Goal: Transaction & Acquisition: Obtain resource

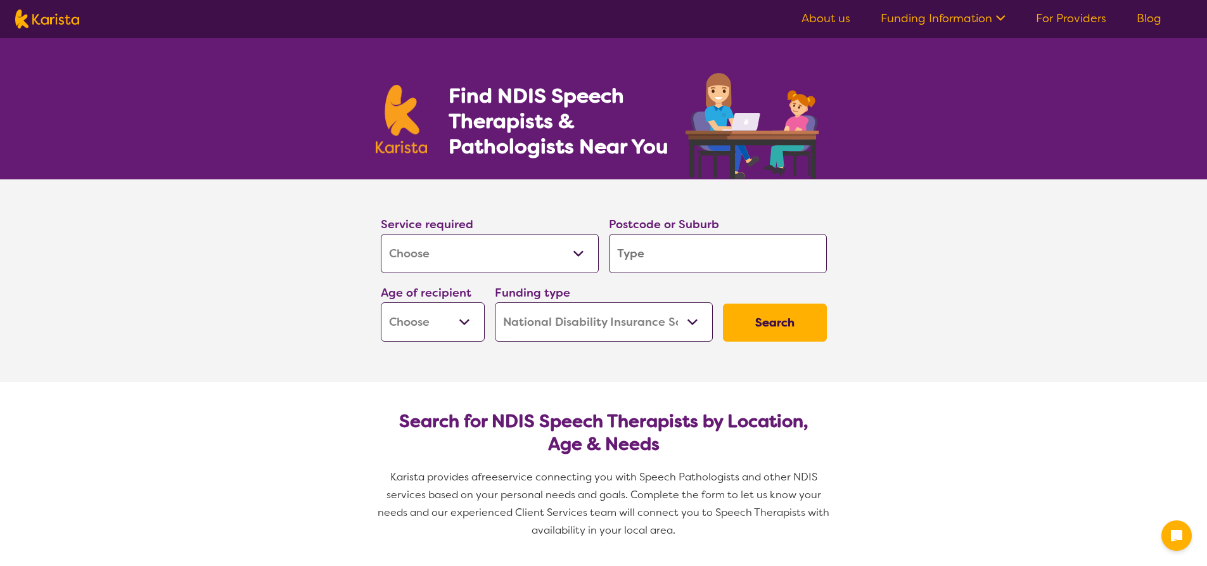
select select "[MEDICAL_DATA]"
select select "NDIS"
select select "[MEDICAL_DATA]"
select select "NDIS"
drag, startPoint x: 0, startPoint y: 0, endPoint x: 667, endPoint y: 252, distance: 712.6
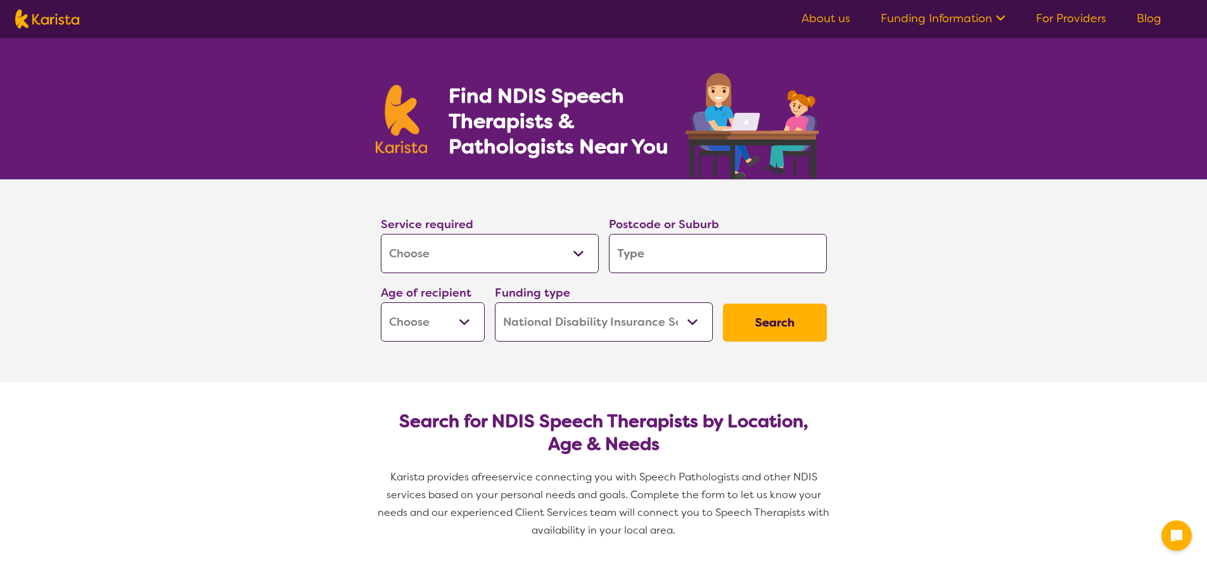
click at [667, 252] on input "search" at bounding box center [718, 253] width 218 height 39
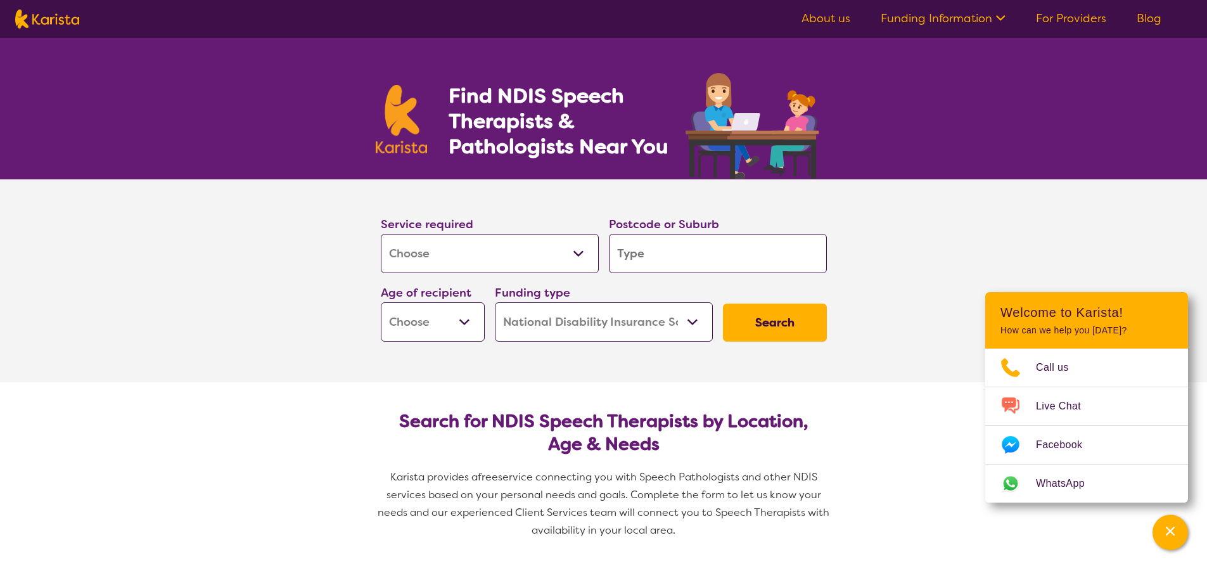
type input "2"
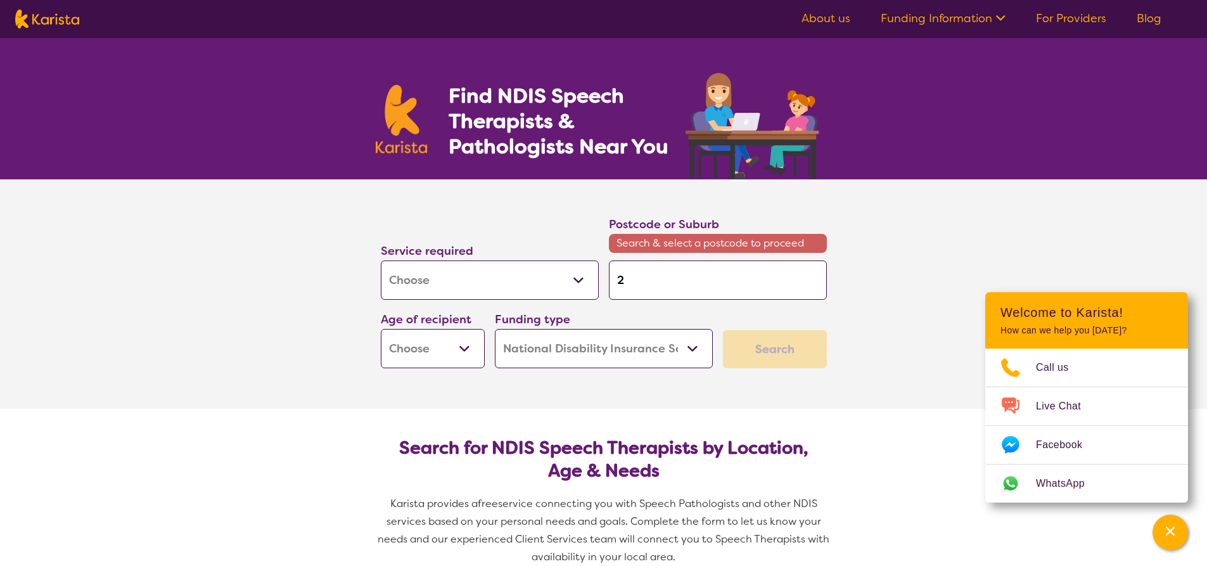
click at [680, 224] on label "Postcode or Suburb" at bounding box center [664, 224] width 110 height 15
click at [639, 285] on input "2" at bounding box center [718, 279] width 218 height 39
click at [649, 283] on input "2" at bounding box center [718, 279] width 218 height 39
type input "22"
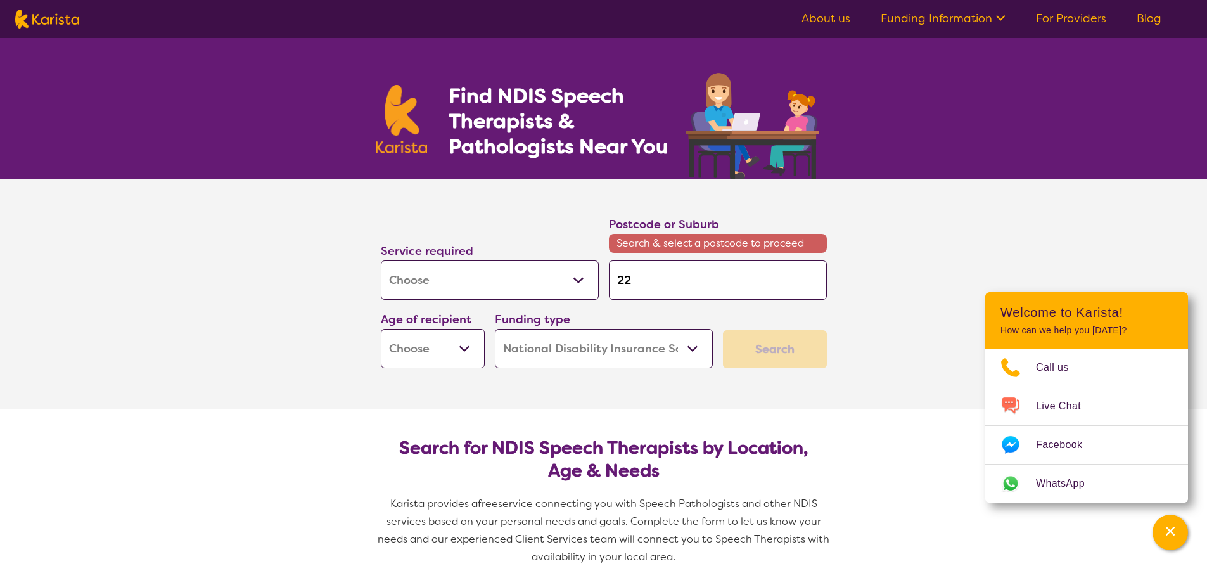
type input "220"
type input "2207"
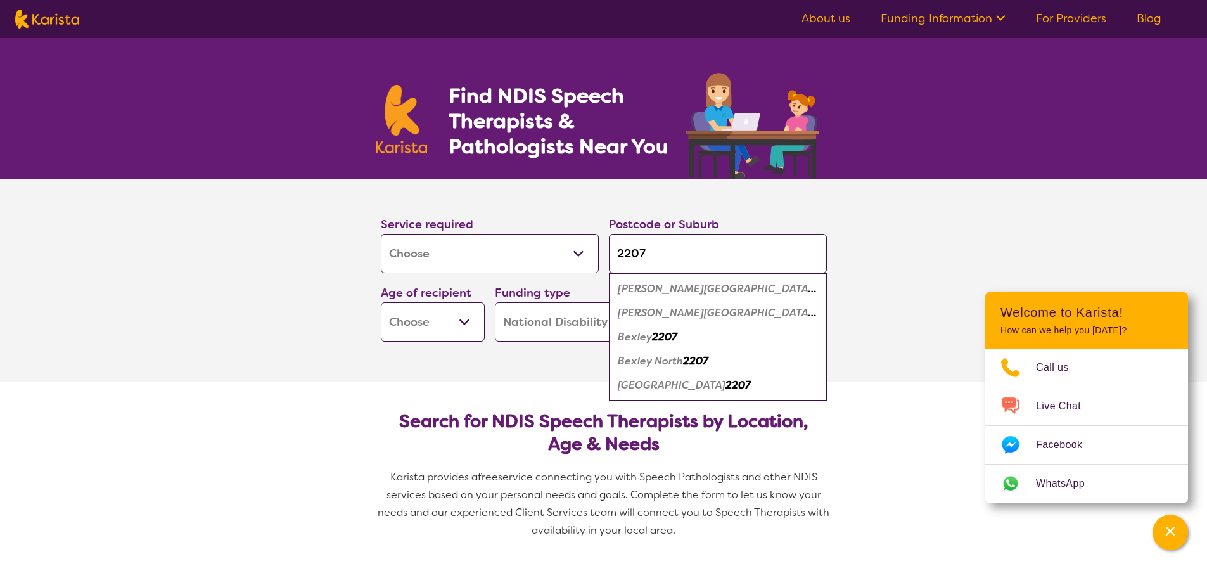
type input "2207"
click at [667, 341] on em "2207" at bounding box center [664, 336] width 25 height 13
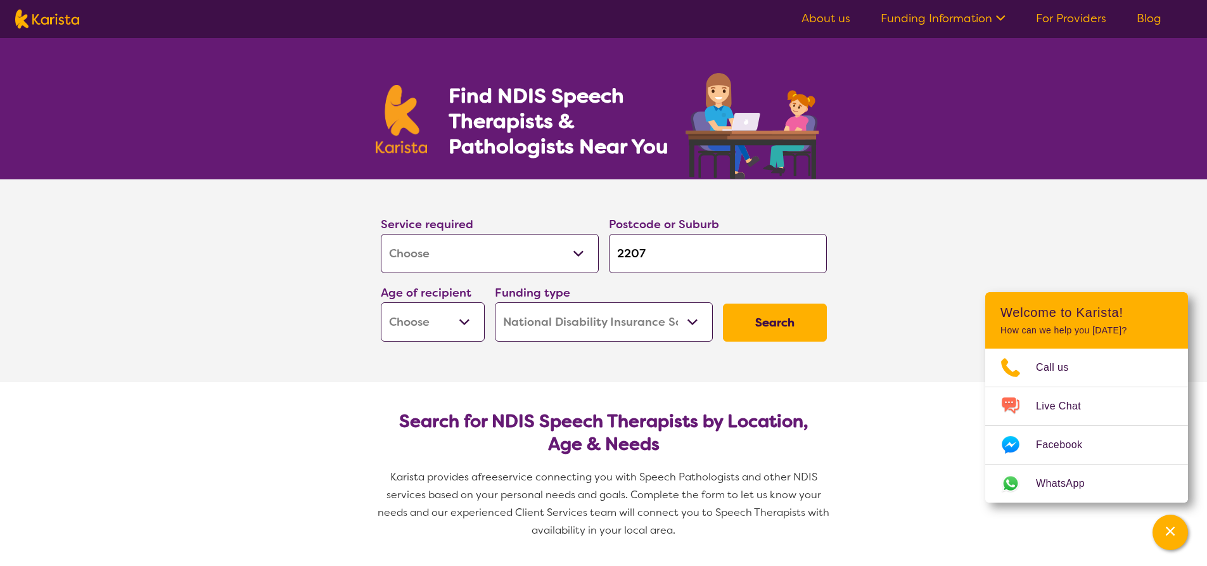
click at [465, 326] on select "Early Childhood - 0 to 9 Child - 10 to 11 Adolescent - 12 to 17 Adult - 18 to 6…" at bounding box center [433, 321] width 104 height 39
select select "EC"
click at [381, 302] on select "Early Childhood - 0 to 9 Child - 10 to 11 Adolescent - 12 to 17 Adult - 18 to 6…" at bounding box center [433, 321] width 104 height 39
select select "EC"
click at [797, 317] on button "Search" at bounding box center [775, 322] width 104 height 38
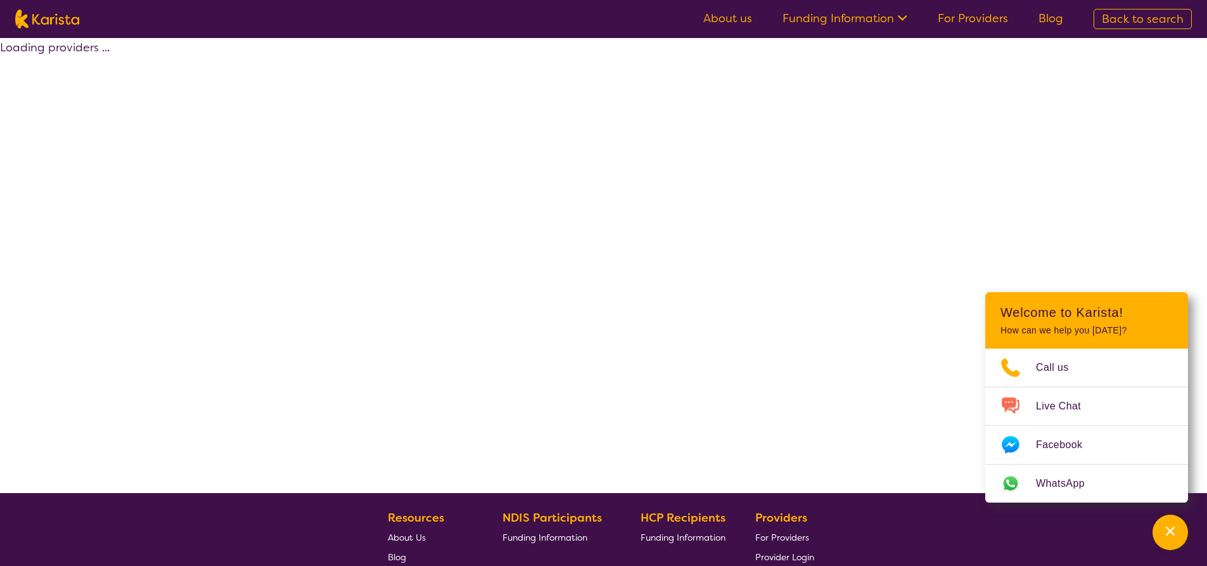
select select "by_score"
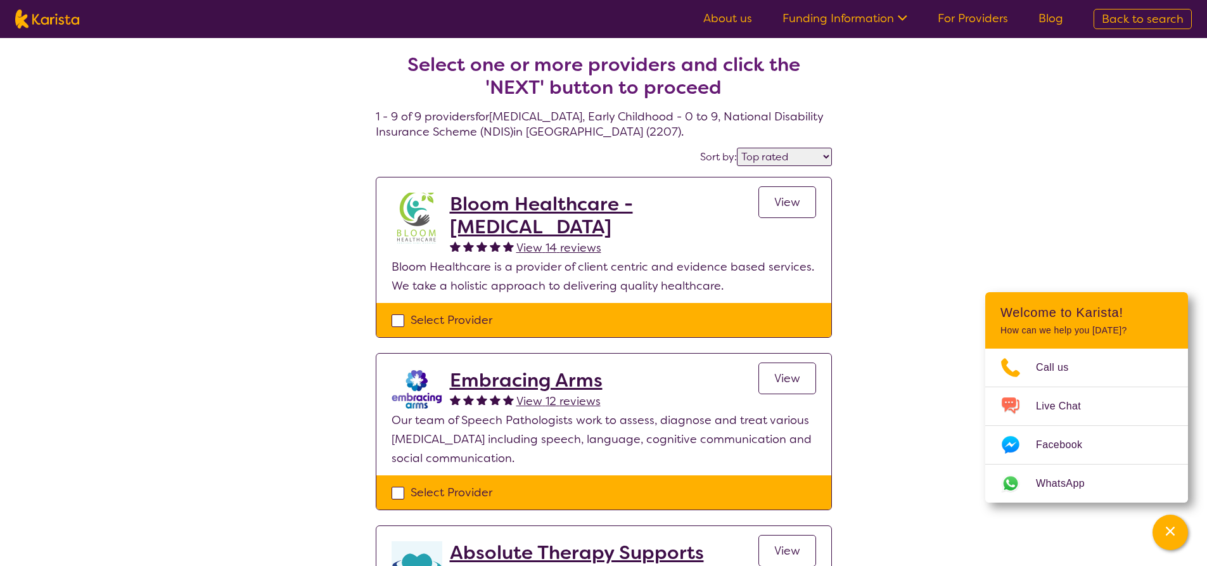
click at [787, 201] on span "View" at bounding box center [787, 202] width 26 height 15
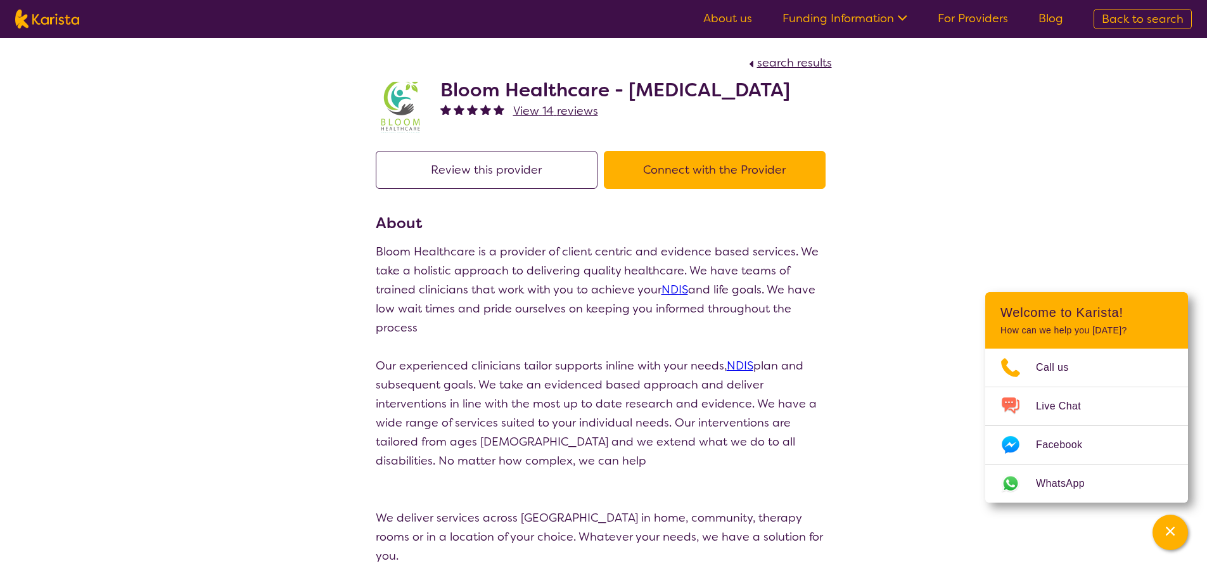
click at [577, 109] on span "View 14 reviews" at bounding box center [555, 110] width 85 height 15
click at [804, 63] on span "search results" at bounding box center [794, 62] width 75 height 15
select select "by_score"
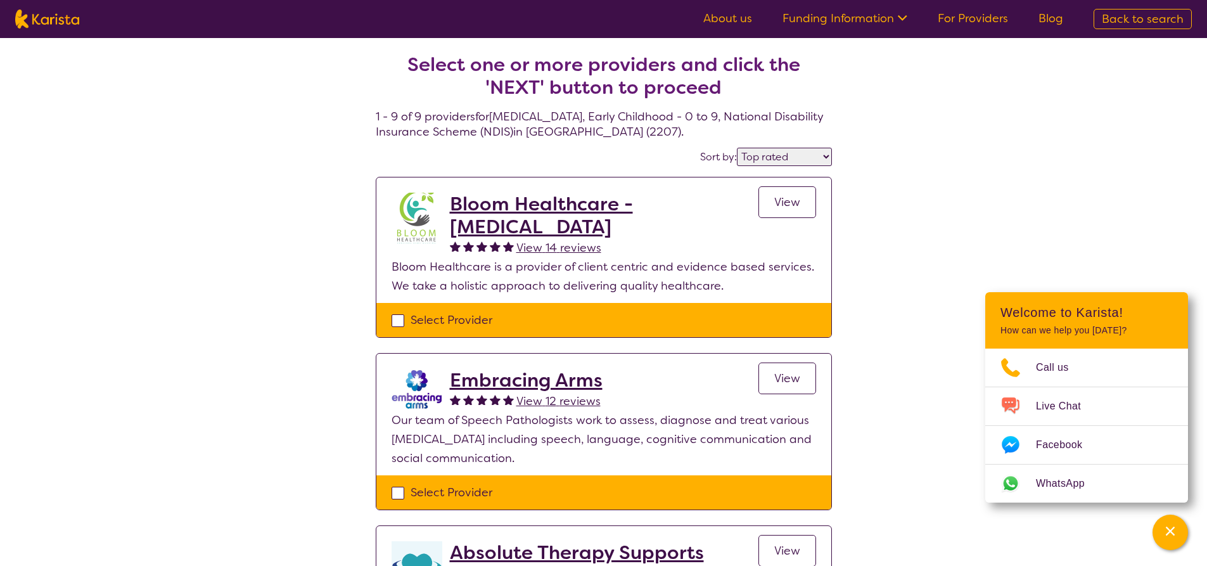
click at [528, 205] on h2 "Bloom Healthcare - [MEDICAL_DATA]" at bounding box center [604, 216] width 309 height 46
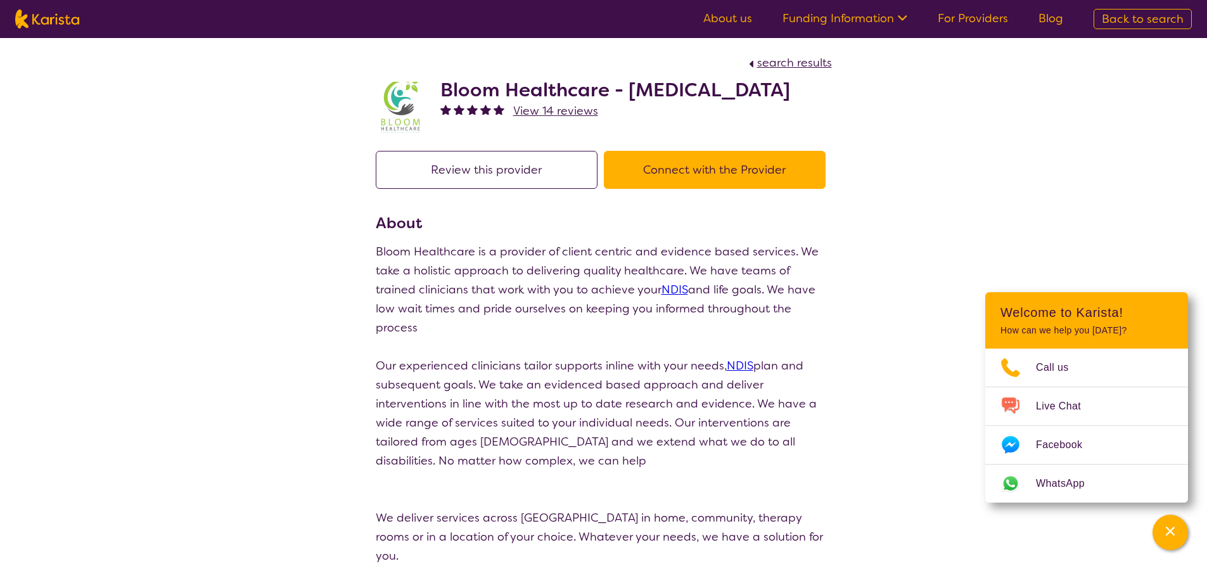
click at [527, 186] on button "Review this provider" at bounding box center [487, 170] width 222 height 38
click at [717, 164] on button "Connect with the Provider" at bounding box center [715, 170] width 222 height 38
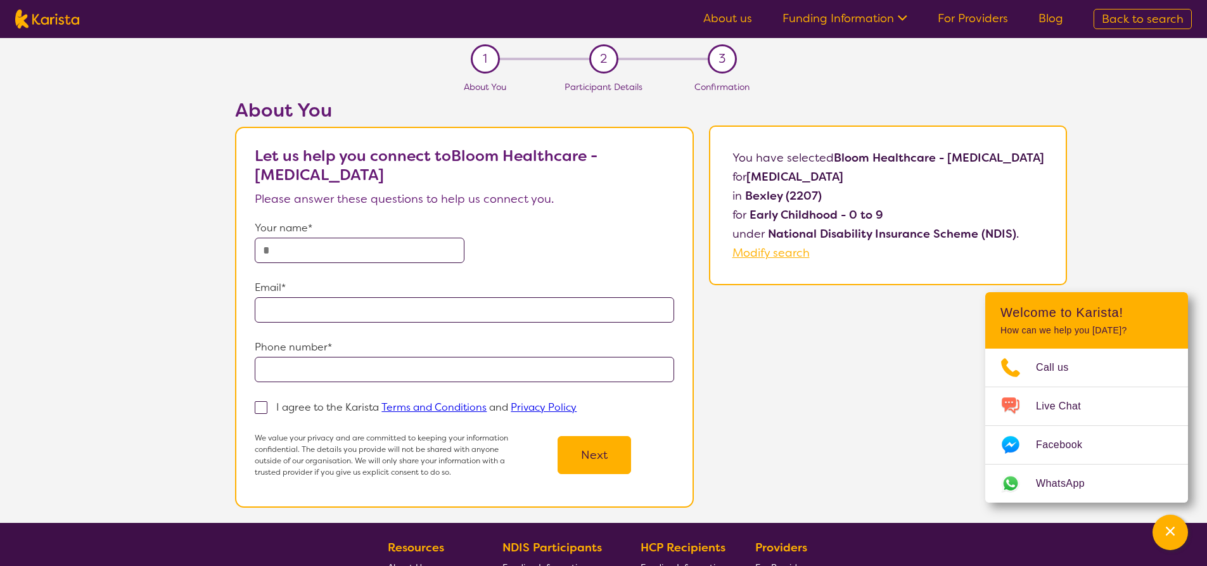
click at [330, 243] on input "text" at bounding box center [360, 250] width 210 height 25
type input "**********"
click at [319, 315] on input "email" at bounding box center [464, 309] width 419 height 25
type input "**********"
click at [289, 366] on input "tel" at bounding box center [464, 369] width 419 height 25
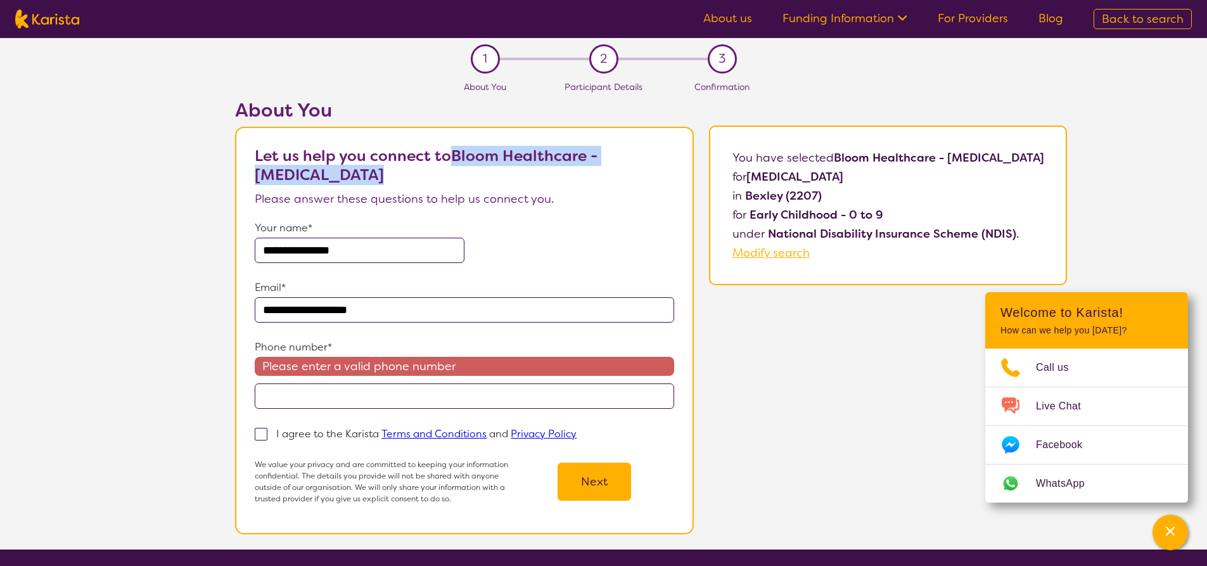
drag, startPoint x: 459, startPoint y: 153, endPoint x: 353, endPoint y: 176, distance: 108.2
click at [353, 176] on p "Let us help you connect to Bloom Healthcare - [MEDICAL_DATA]" at bounding box center [464, 165] width 419 height 38
copy b "Bloom Healthcare - [MEDICAL_DATA]"
click at [405, 395] on input "tel" at bounding box center [464, 395] width 419 height 25
type input "**********"
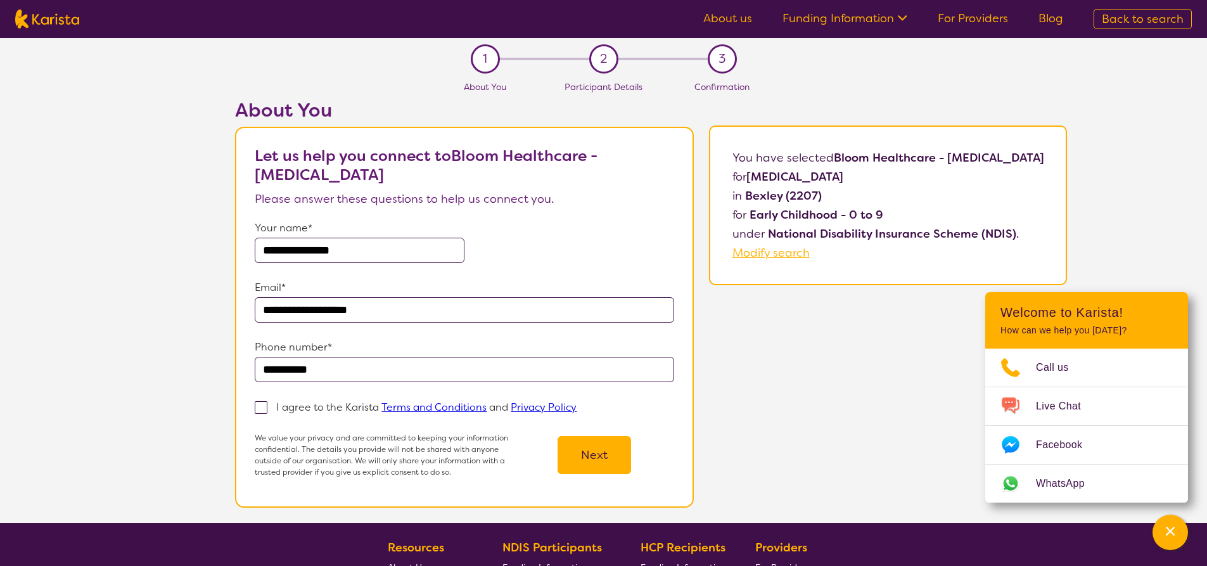
click at [258, 414] on div "I agree to the Karista Terms and Conditions and Privacy Policy" at bounding box center [464, 407] width 419 height 20
click at [267, 409] on span at bounding box center [261, 407] width 13 height 13
click at [577, 409] on input "I agree to the Karista Terms and Conditions and Privacy Policy" at bounding box center [581, 406] width 8 height 8
checkbox input "true"
click at [604, 449] on button "Next" at bounding box center [594, 455] width 73 height 38
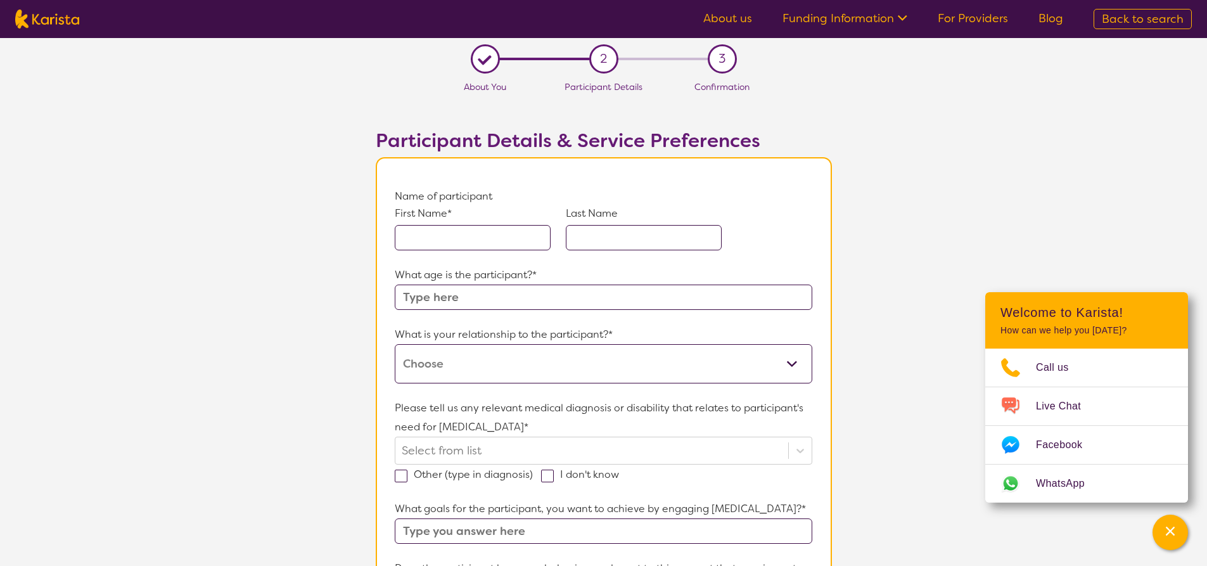
click at [459, 226] on input "text" at bounding box center [473, 237] width 156 height 25
type input "Joannah"
type input "[PERSON_NAME]"
click at [568, 296] on input "text" at bounding box center [603, 296] width 417 height 25
type input "5"
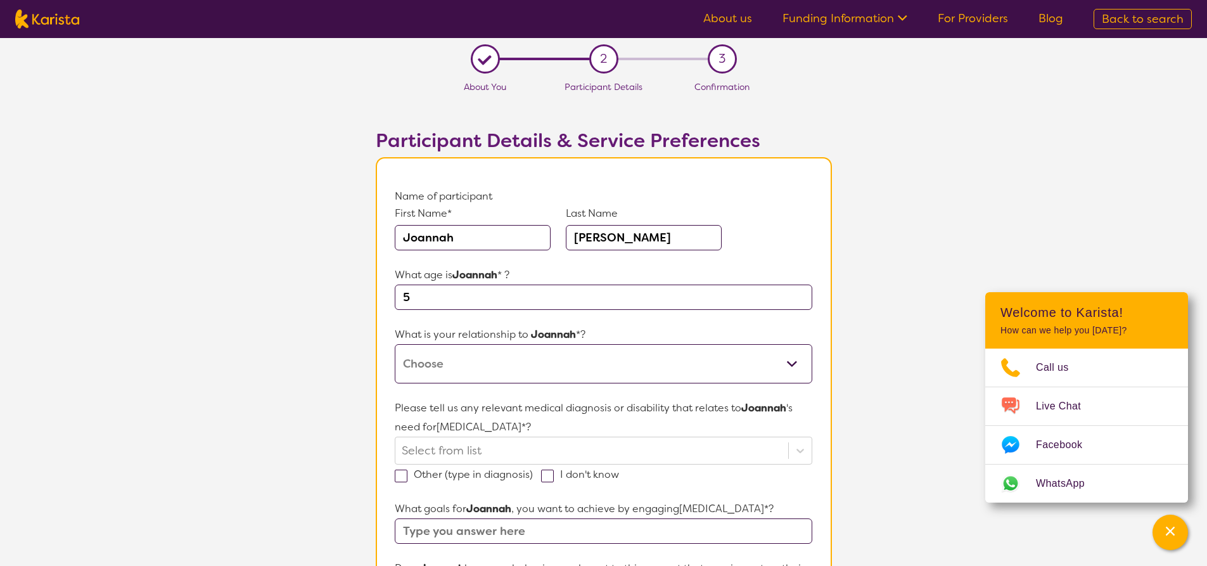
click at [575, 357] on select "This request is for myself I am their parent I am their child I am their spouse…" at bounding box center [603, 363] width 417 height 39
select select "I am their parent"
click at [395, 344] on select "This request is for myself I am their parent I am their child I am their spouse…" at bounding box center [603, 363] width 417 height 39
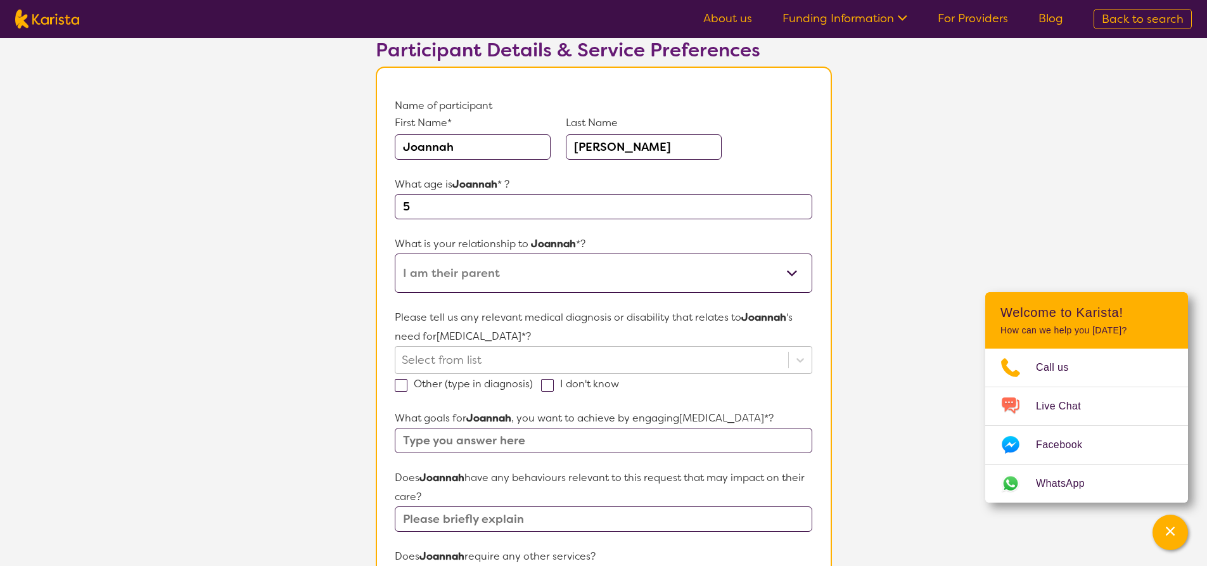
click at [573, 374] on div "Select from list" at bounding box center [603, 360] width 417 height 28
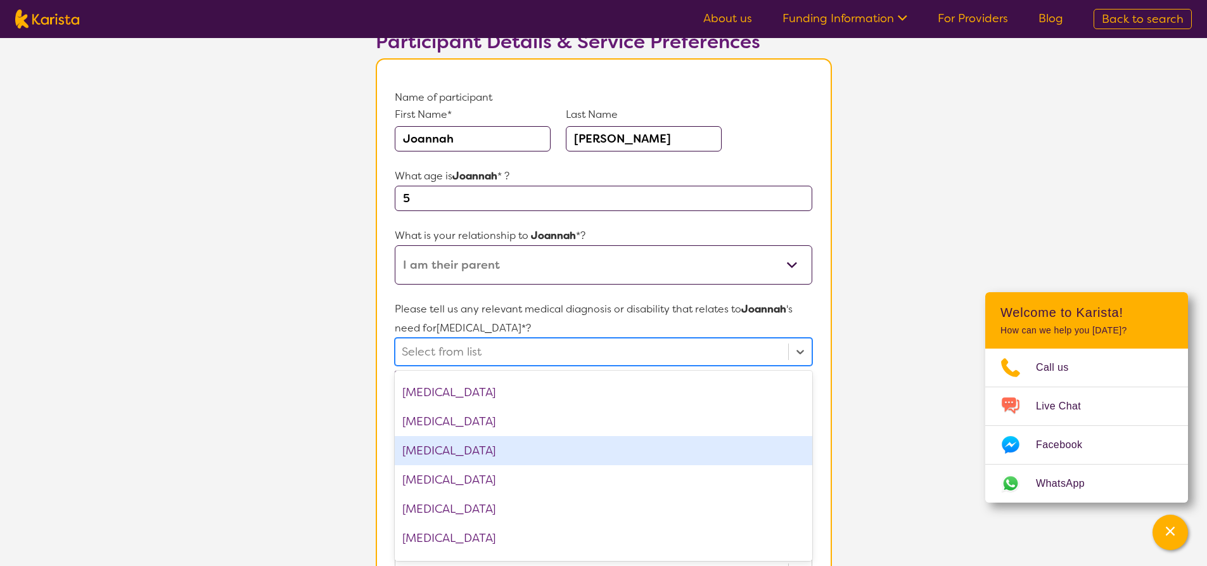
scroll to position [570, 0]
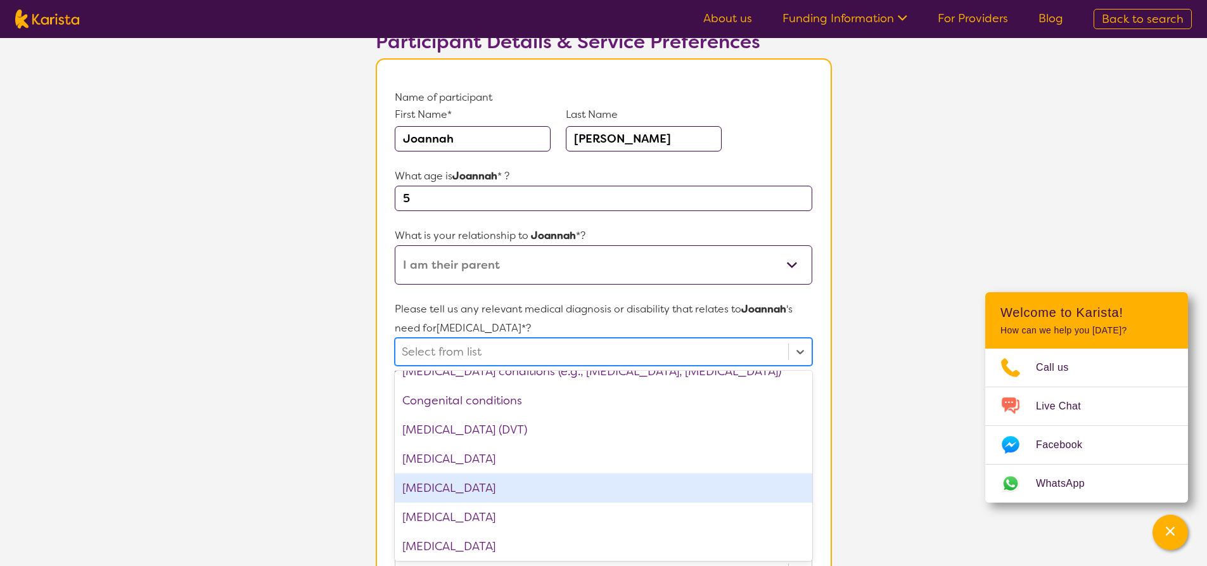
click at [542, 488] on div "[MEDICAL_DATA]" at bounding box center [603, 487] width 417 height 29
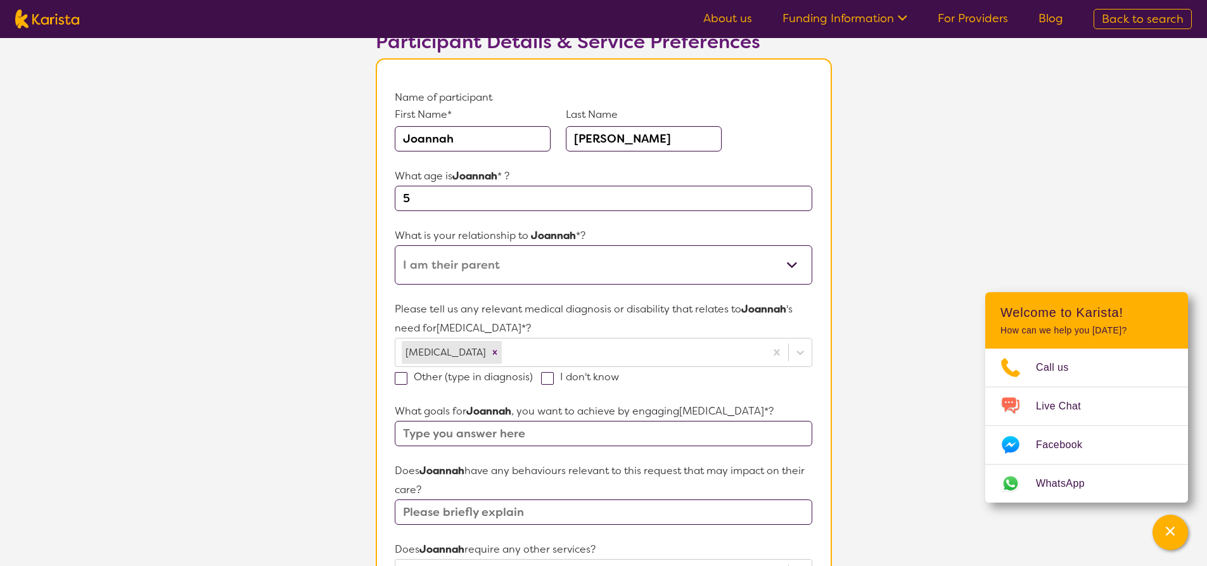
click at [855, 350] on section "L About You 2 Participant Details 3 Confirmation Participant Details & Service …" at bounding box center [603, 498] width 1207 height 1118
click at [606, 380] on label "I don't know" at bounding box center [584, 376] width 86 height 13
click at [619, 380] on input "I don't know" at bounding box center [623, 376] width 8 height 8
checkbox input "true"
click at [717, 430] on input "text" at bounding box center [603, 433] width 417 height 25
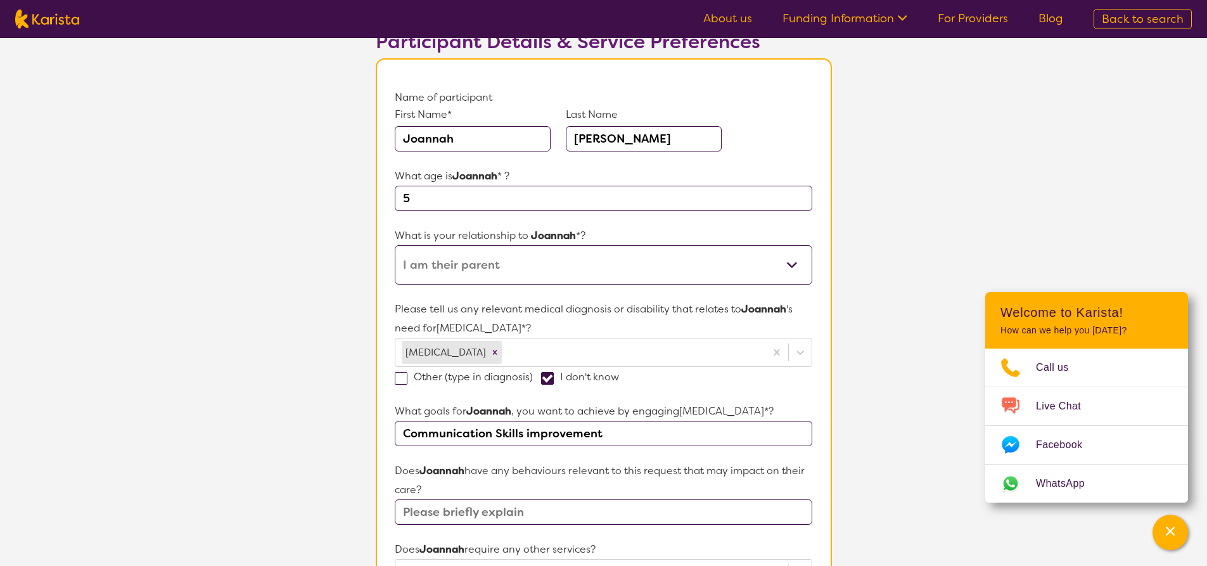
type input "Communication Skills improvement"
click at [667, 513] on input "text" at bounding box center [603, 511] width 417 height 25
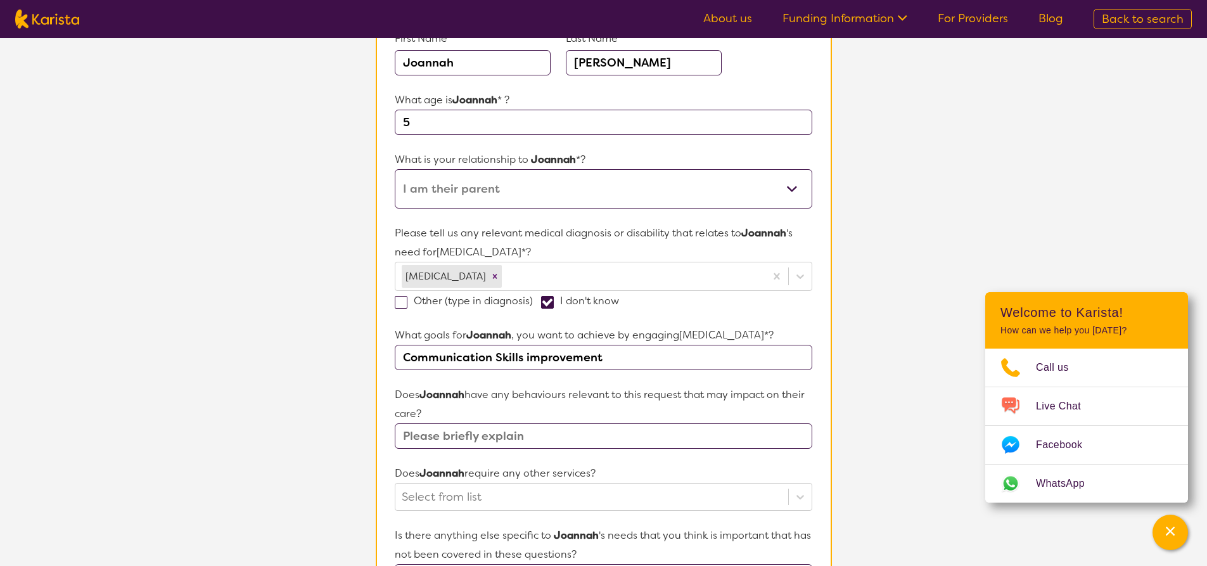
scroll to position [289, 0]
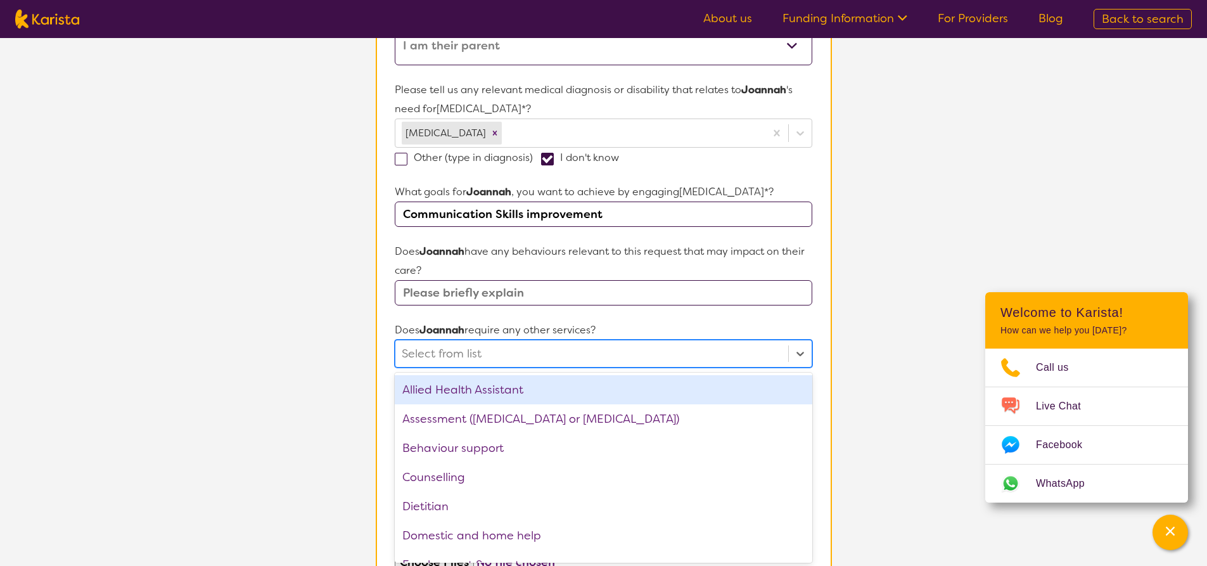
click at [546, 367] on div "option Allied Health Assistant focused, 1 of 21. 21 results available. Use Up a…" at bounding box center [603, 354] width 417 height 28
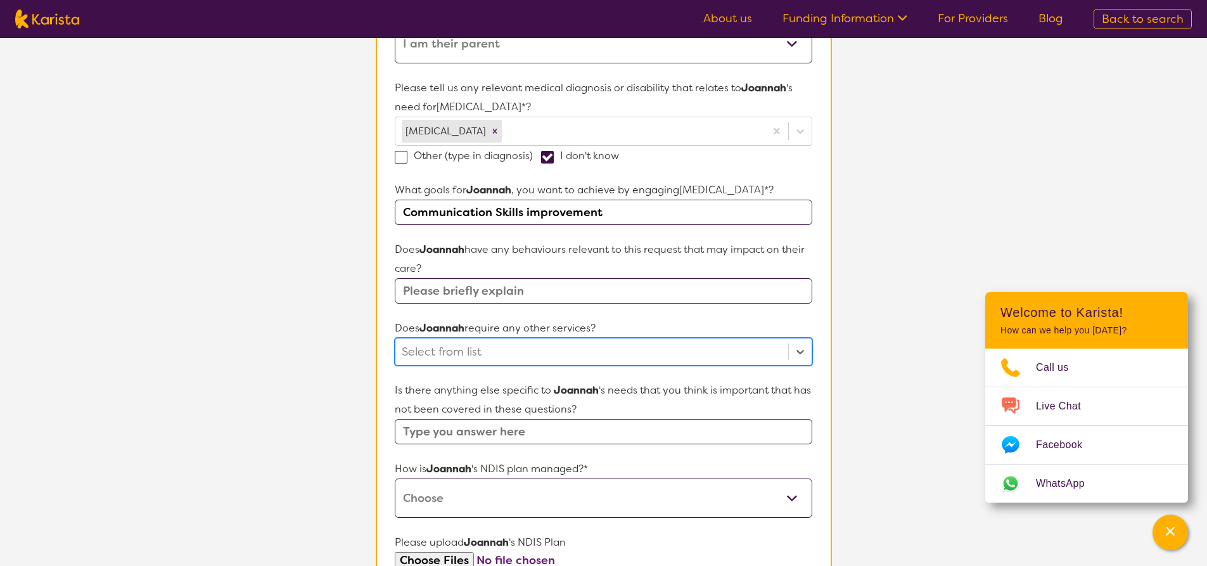
click at [574, 343] on div at bounding box center [592, 352] width 380 height 22
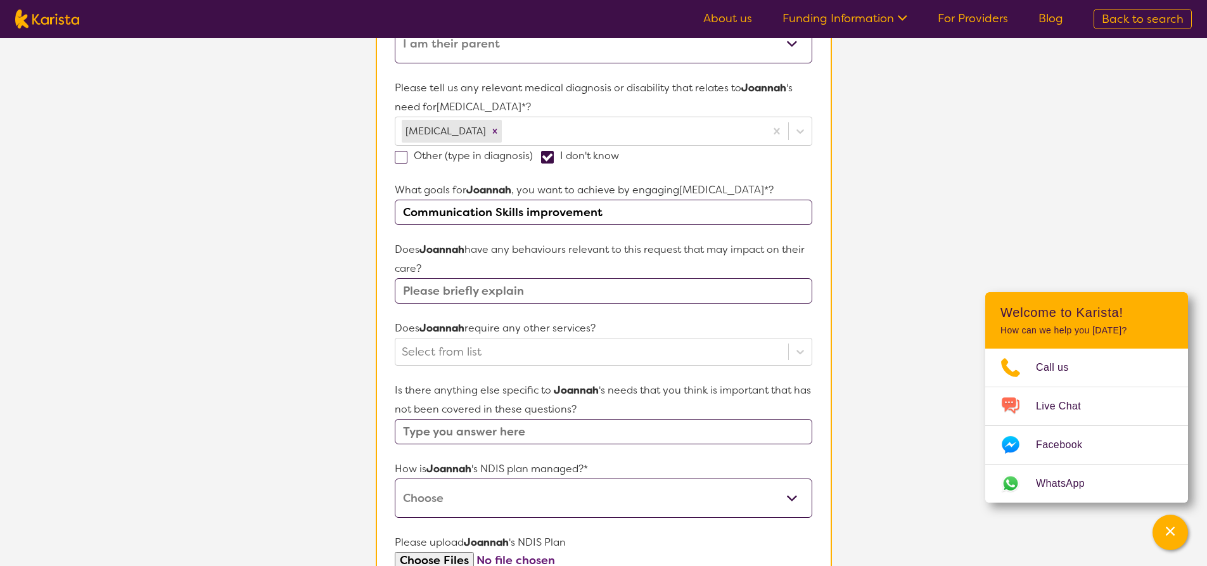
click at [525, 493] on select "Self-managed NDIS plan Managed by a registered plan management provider (not th…" at bounding box center [603, 497] width 417 height 39
select select "Self Managed"
click at [395, 478] on select "Self-managed NDIS plan Managed by a registered plan management provider (not th…" at bounding box center [603, 497] width 417 height 39
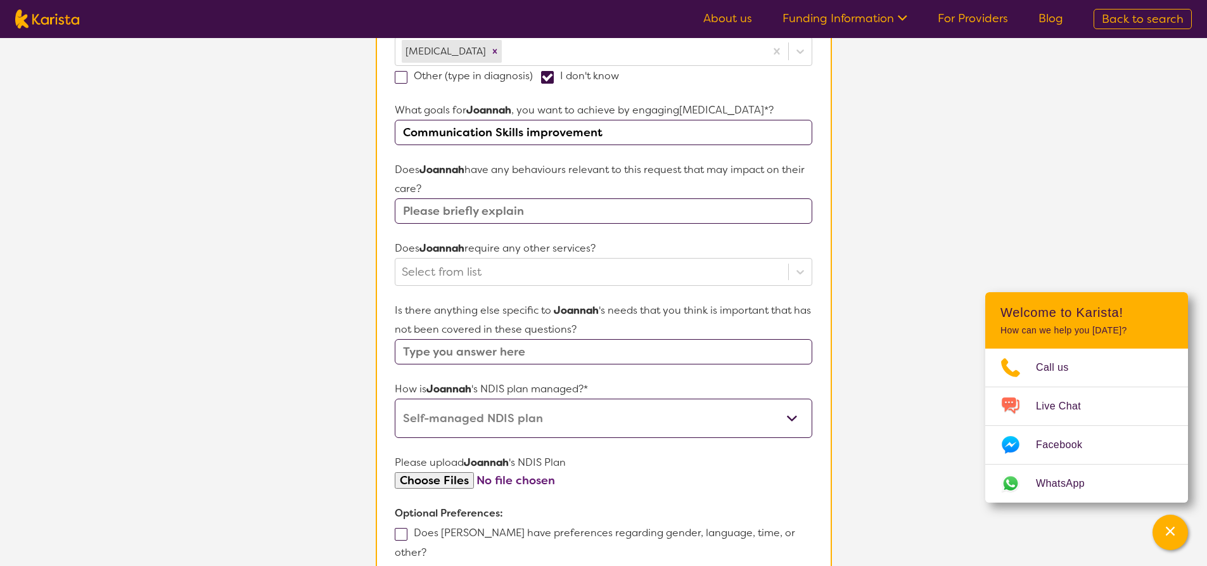
scroll to position [510, 0]
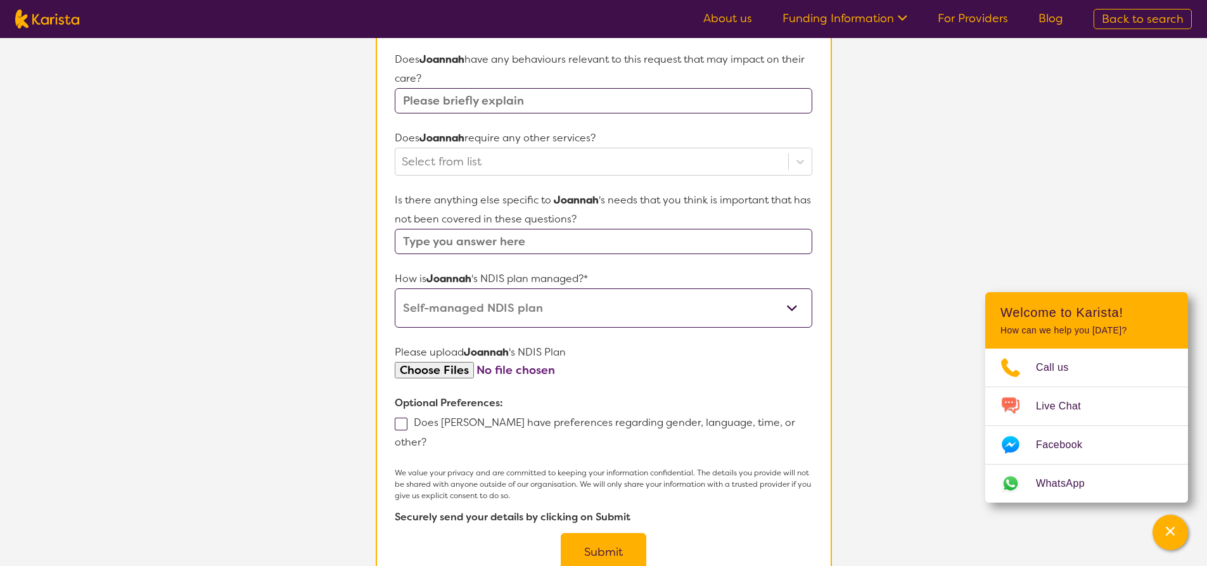
drag, startPoint x: 398, startPoint y: 420, endPoint x: 528, endPoint y: 431, distance: 131.0
click at [399, 421] on span at bounding box center [401, 424] width 13 height 13
click at [426, 437] on input "Does [PERSON_NAME] have preferences regarding gender, language, time, or other?" at bounding box center [430, 441] width 8 height 8
checkbox input "true"
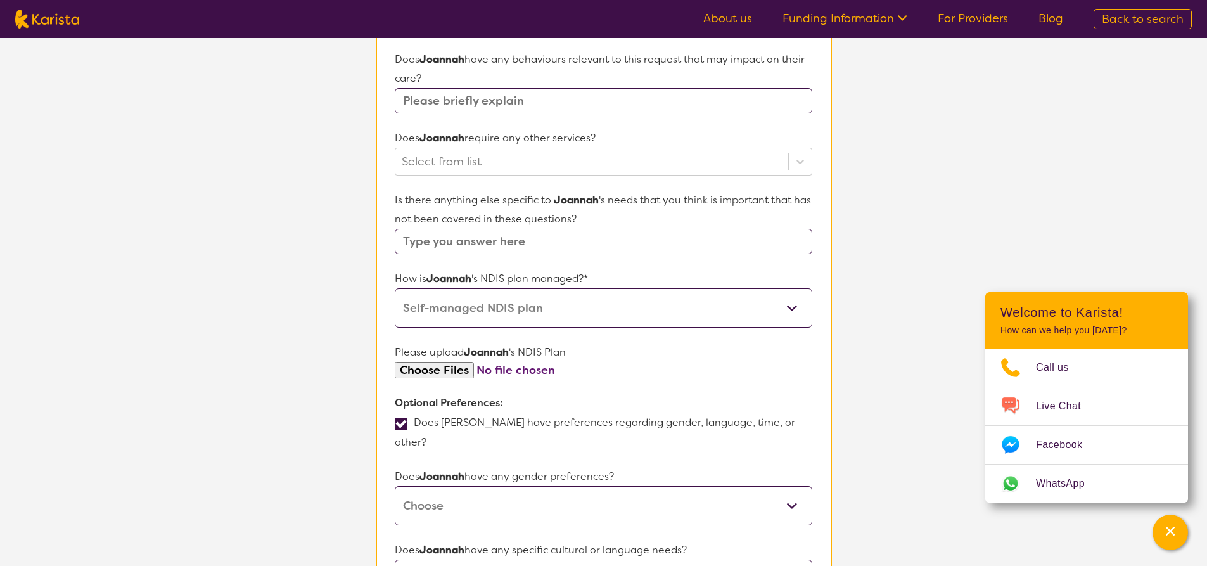
click at [560, 486] on select "[DEMOGRAPHIC_DATA] [DEMOGRAPHIC_DATA] Other No Preference" at bounding box center [603, 505] width 417 height 39
select select "[DEMOGRAPHIC_DATA]"
click at [395, 486] on select "[DEMOGRAPHIC_DATA] [DEMOGRAPHIC_DATA] Other No Preference" at bounding box center [603, 505] width 417 height 39
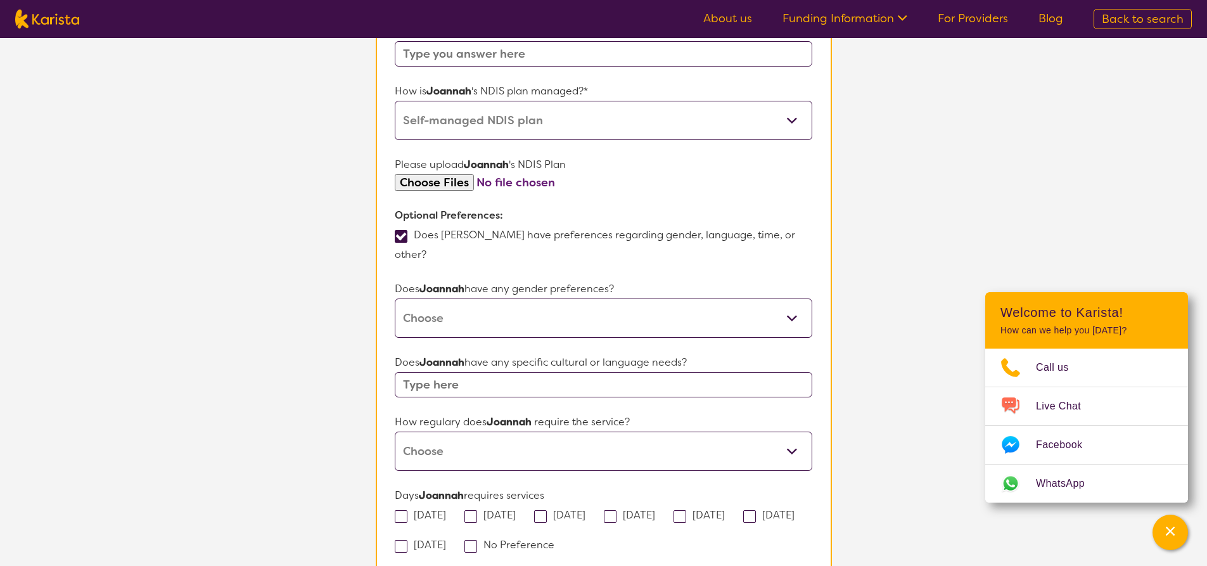
scroll to position [700, 0]
click at [469, 433] on select "Daily Twice a week Weekly Every fortnight Monthly Other" at bounding box center [603, 448] width 417 height 39
select select "Weekly"
click at [395, 429] on select "Daily Twice a week Weekly Every fortnight Monthly Other" at bounding box center [603, 448] width 417 height 39
click at [522, 506] on label "[DATE]" at bounding box center [494, 512] width 60 height 13
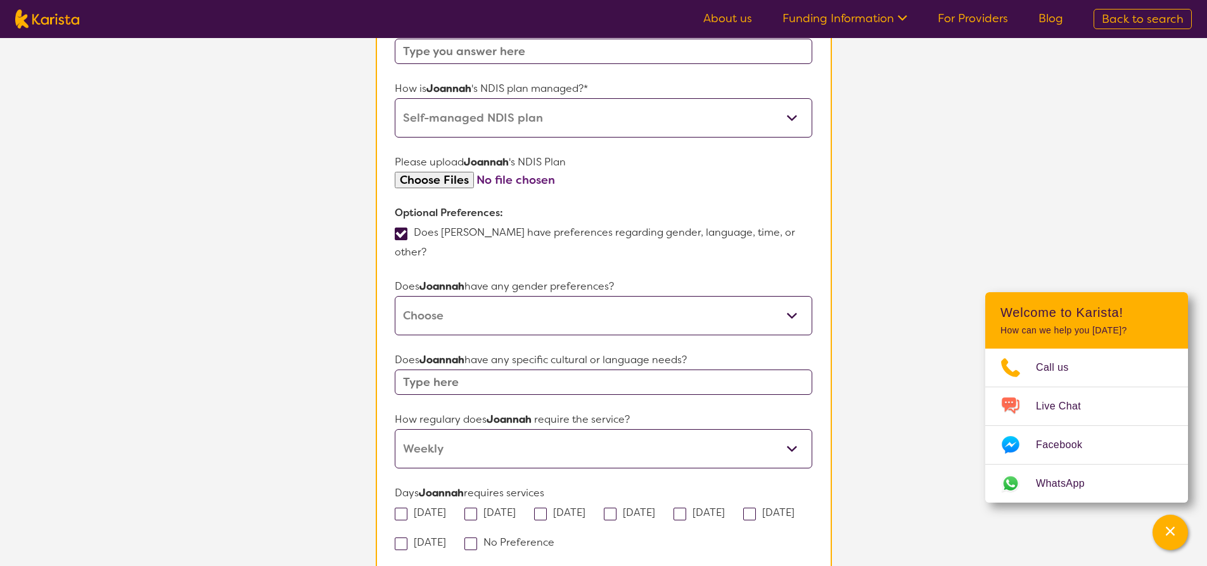
click at [522, 507] on input "[DATE]" at bounding box center [520, 511] width 8 height 8
checkbox input "true"
click at [733, 506] on label "[DATE]" at bounding box center [703, 512] width 60 height 13
click at [733, 507] on input "[DATE]" at bounding box center [729, 511] width 8 height 8
checkbox input "true"
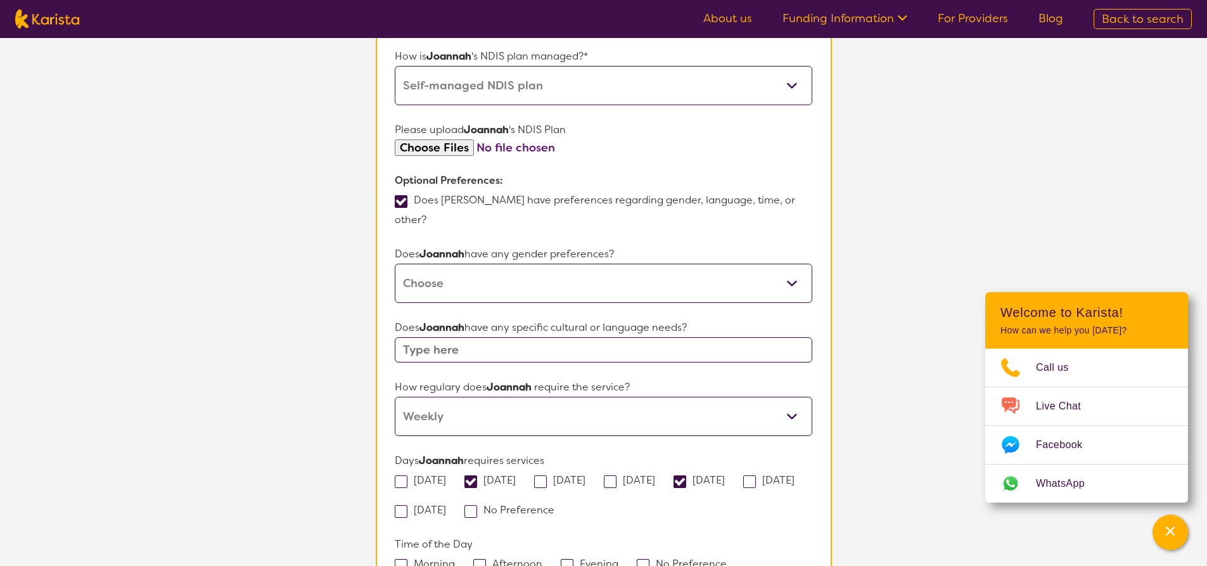
scroll to position [763, 0]
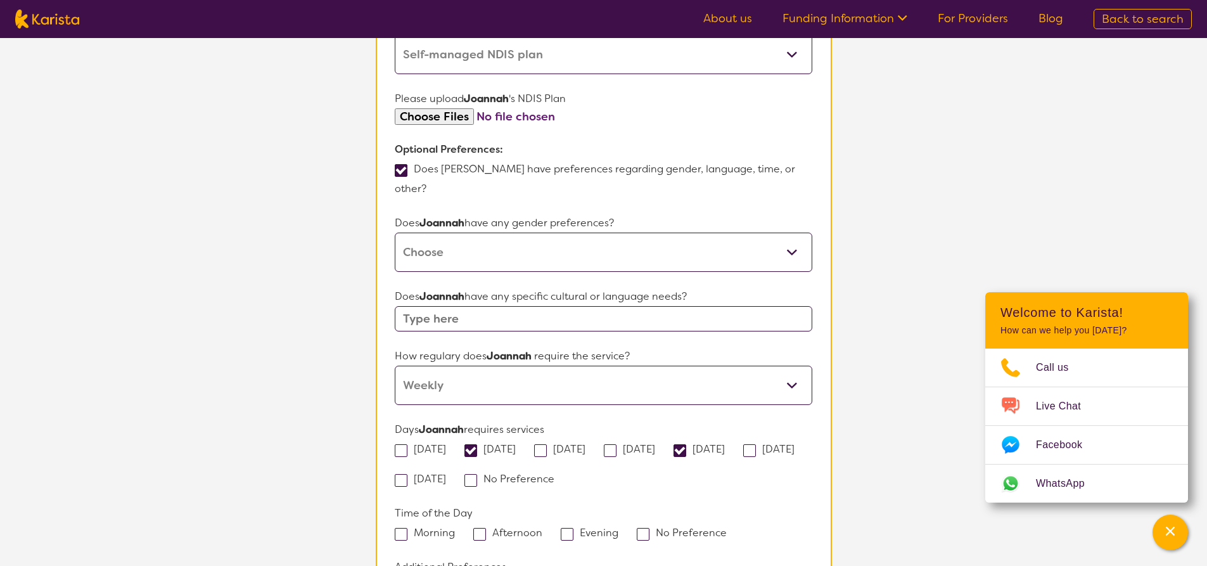
click at [443, 526] on label "Morning" at bounding box center [429, 532] width 68 height 13
click at [455, 528] on input "Morning" at bounding box center [459, 532] width 8 height 8
checkbox input "true"
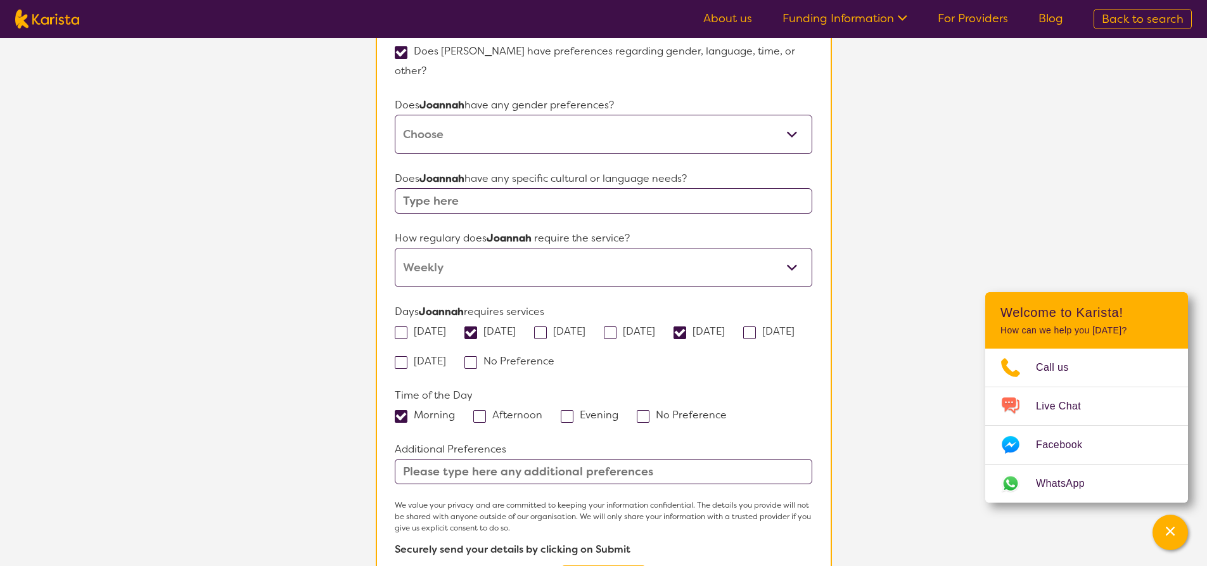
scroll to position [700, 0]
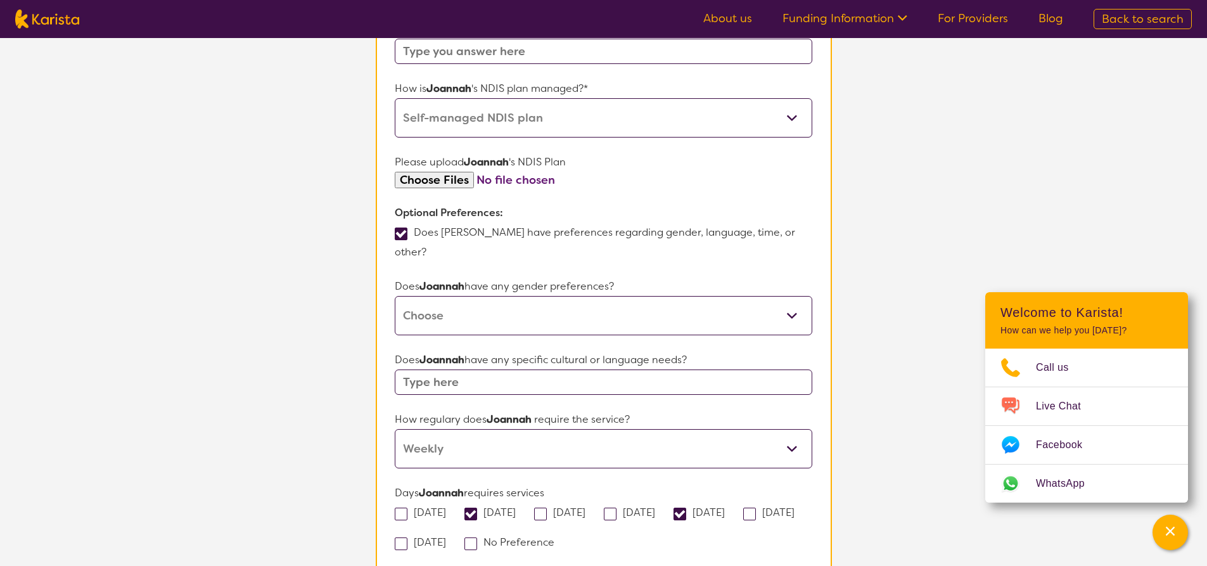
click at [442, 181] on input "file" at bounding box center [603, 180] width 417 height 17
type input "C:\fakepath\[PERSON_NAME]'s Plan Approval.pdf"
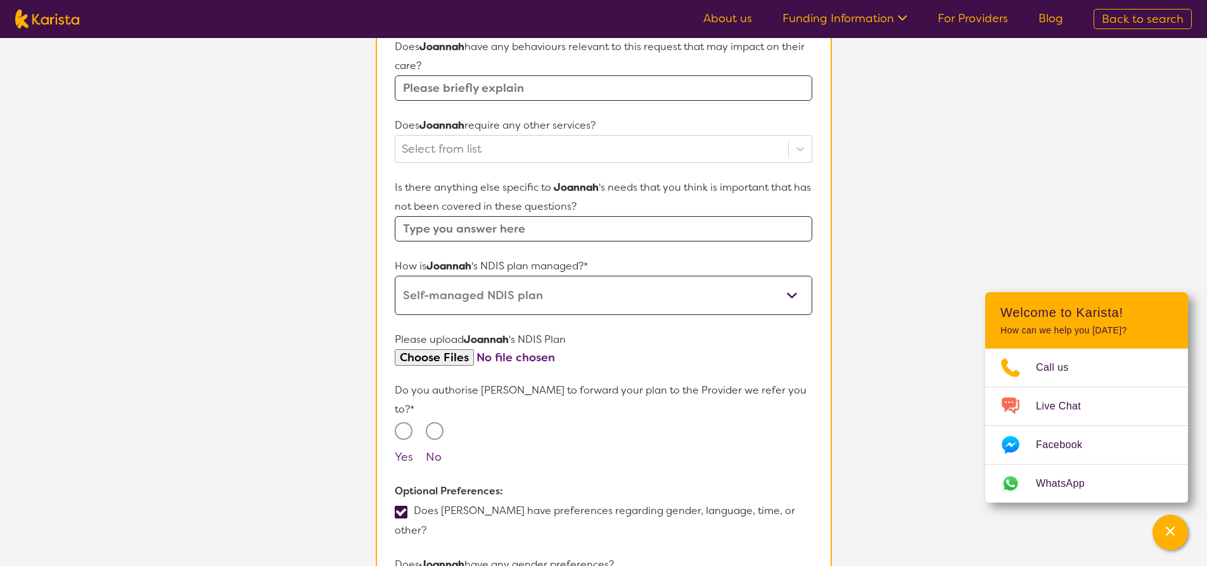
scroll to position [383, 0]
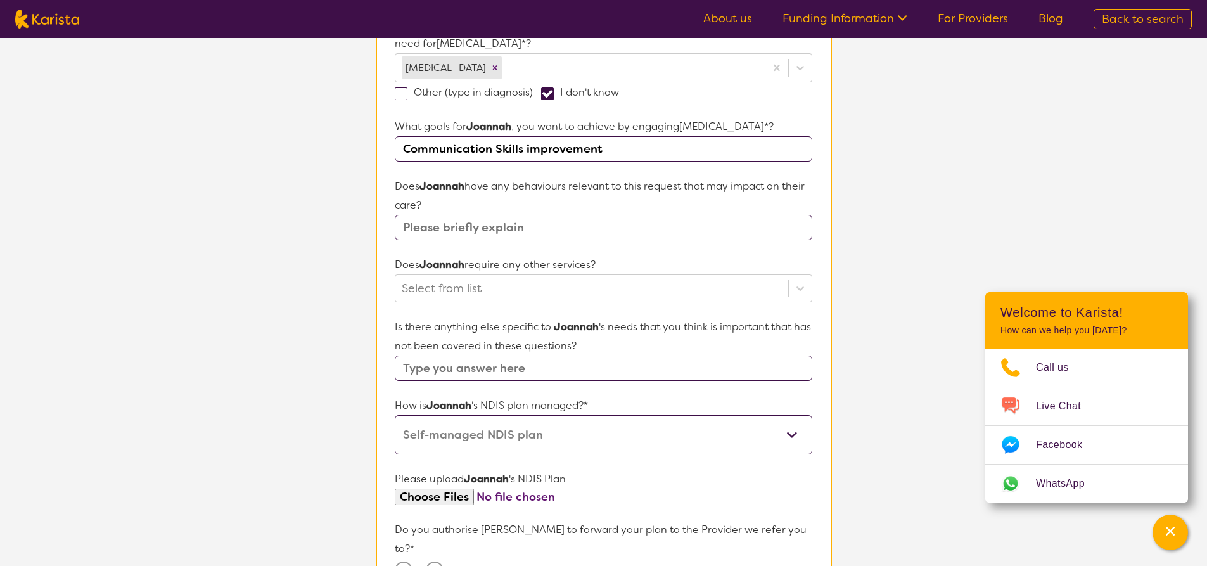
click at [624, 145] on input "Communication Skills improvement" at bounding box center [603, 148] width 417 height 25
drag, startPoint x: 616, startPoint y: 151, endPoint x: 295, endPoint y: 139, distance: 321.4
click at [295, 139] on section "L About You 2 Participant Details 3 Confirmation Participant Details & Service …" at bounding box center [603, 466] width 1207 height 1623
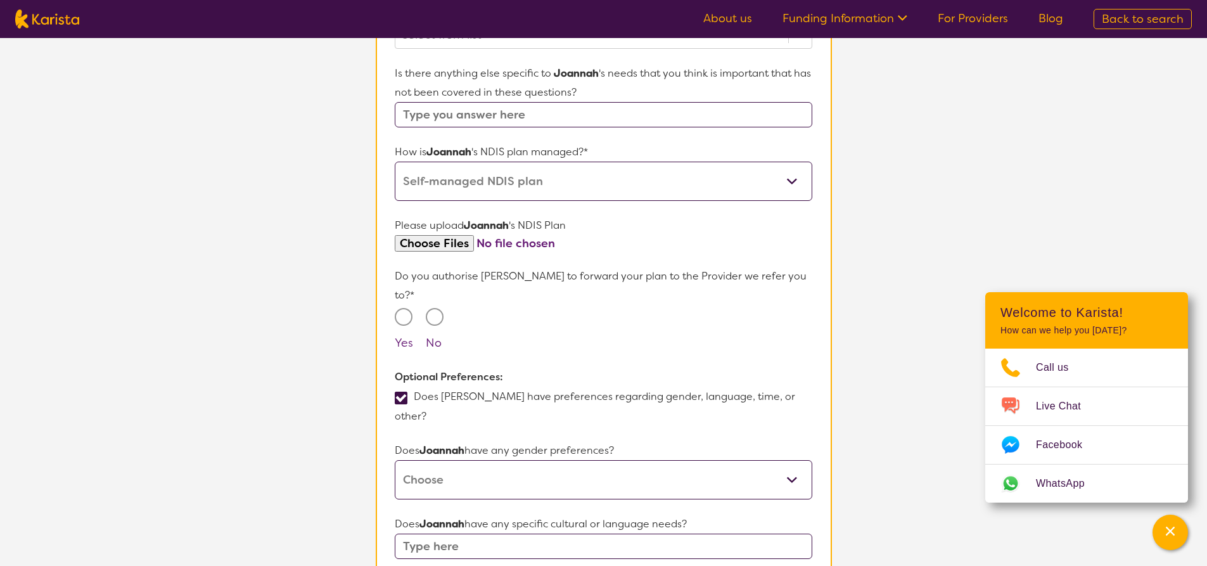
type input "Understand the language and communicate effectively"
click at [433, 308] on input "No" at bounding box center [435, 317] width 18 height 18
radio input "true"
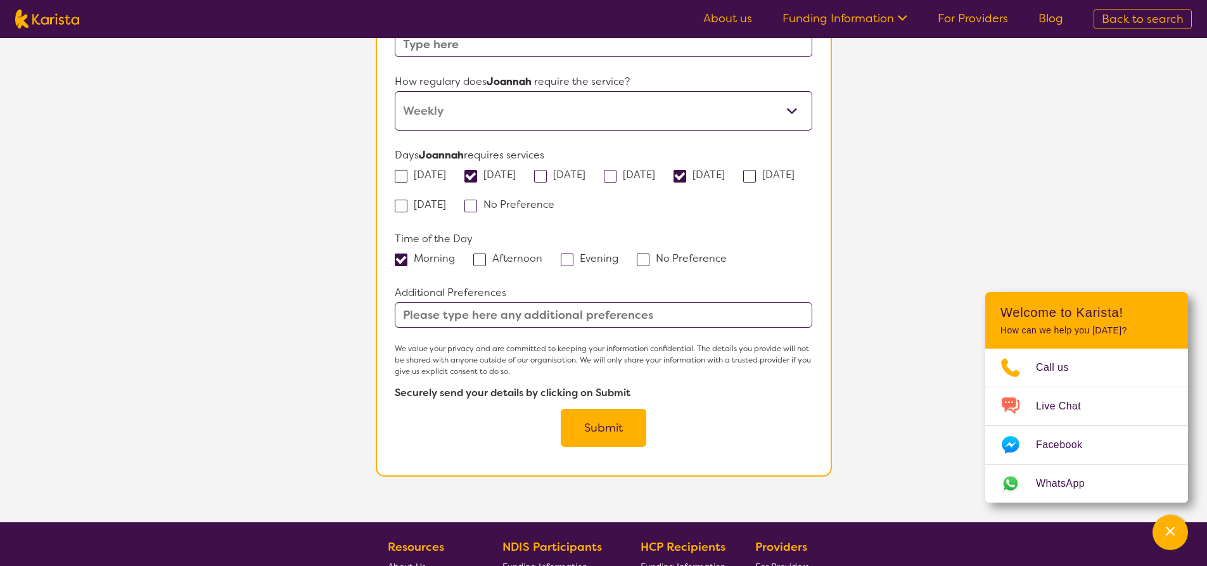
scroll to position [1144, 0]
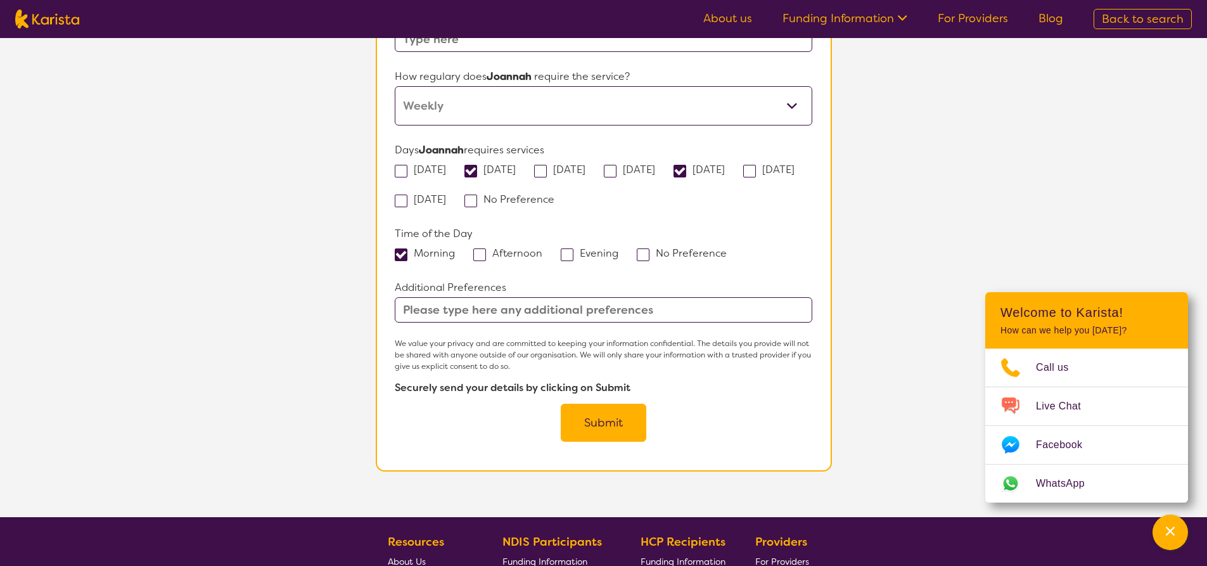
click at [604, 404] on button "Submit" at bounding box center [604, 423] width 86 height 38
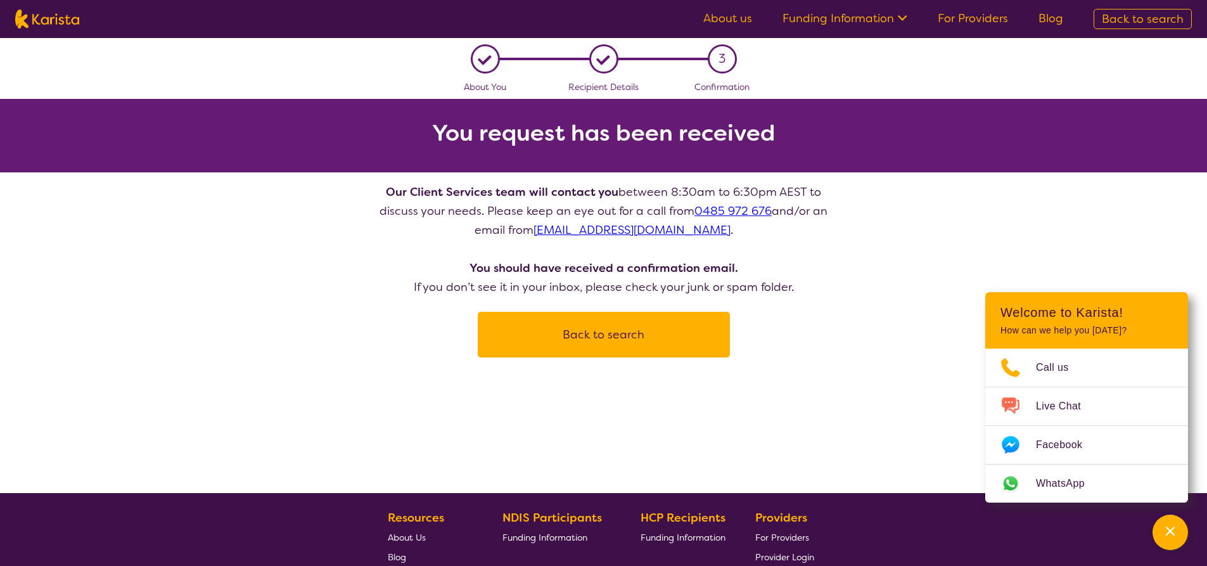
click at [639, 325] on button "Back to search" at bounding box center [604, 335] width 222 height 38
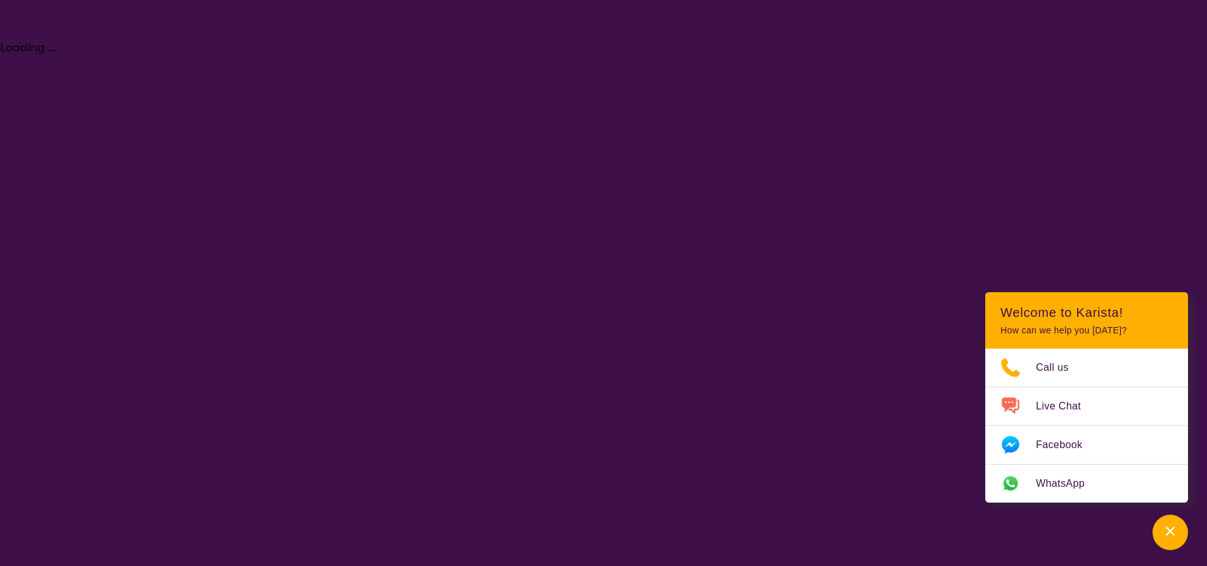
select select "[MEDICAL_DATA]"
select select "EC"
select select "NDIS"
select select "[MEDICAL_DATA]"
select select "EC"
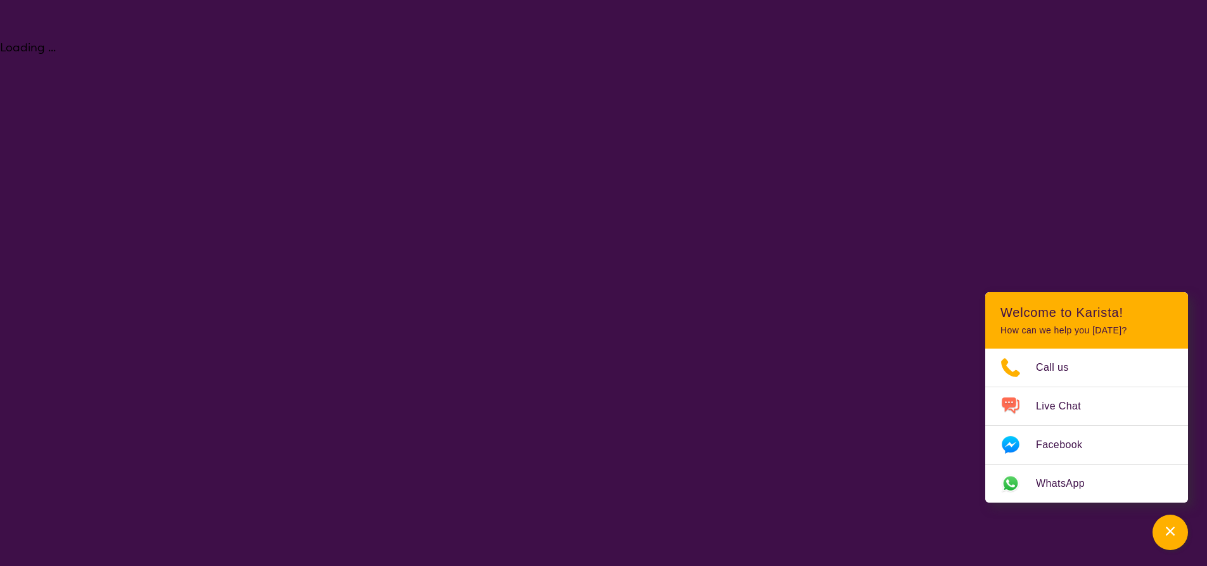
select select "NDIS"
